Goal: Transaction & Acquisition: Purchase product/service

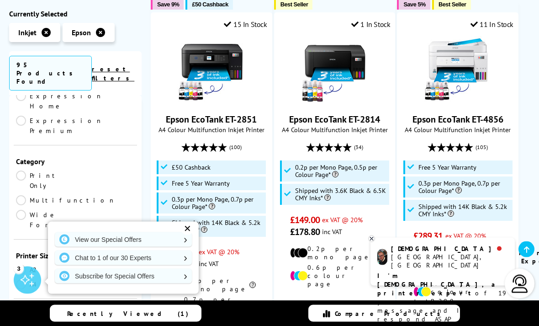
scroll to position [274, 0]
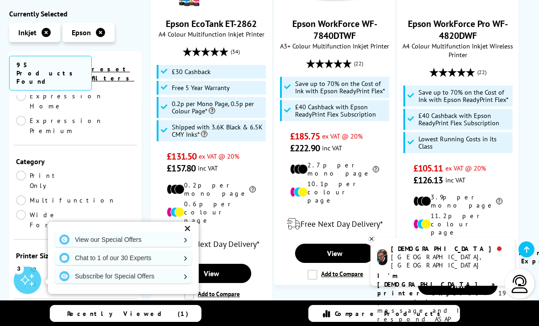
click at [228, 263] on link "View" at bounding box center [211, 272] width 79 height 19
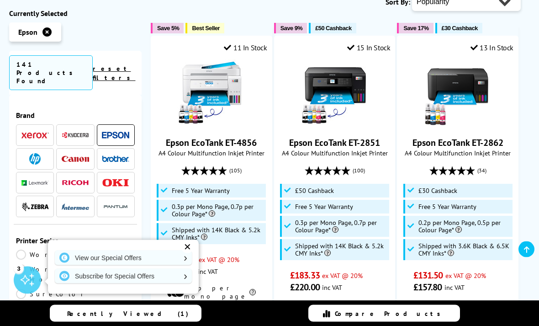
scroll to position [286, 0]
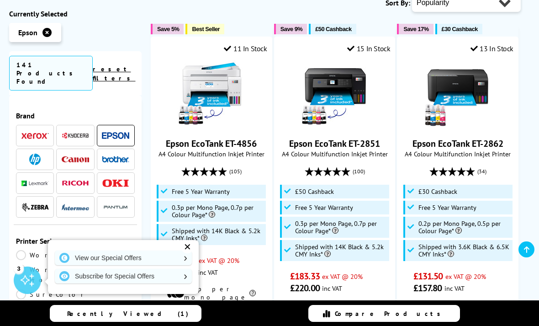
click at [479, 137] on link "Epson EcoTank ET-2862" at bounding box center [457, 143] width 91 height 12
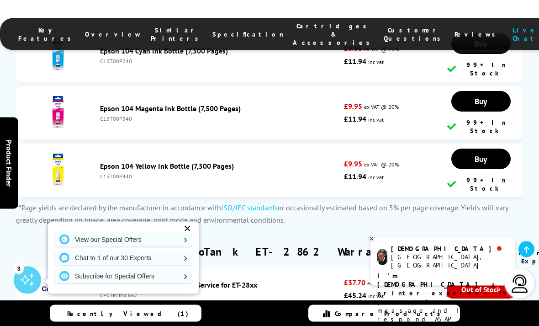
scroll to position [2873, 0]
